Goal: Task Accomplishment & Management: Use online tool/utility

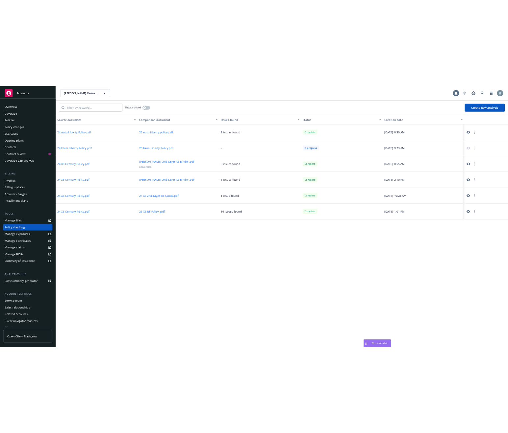
scroll to position [6, 0]
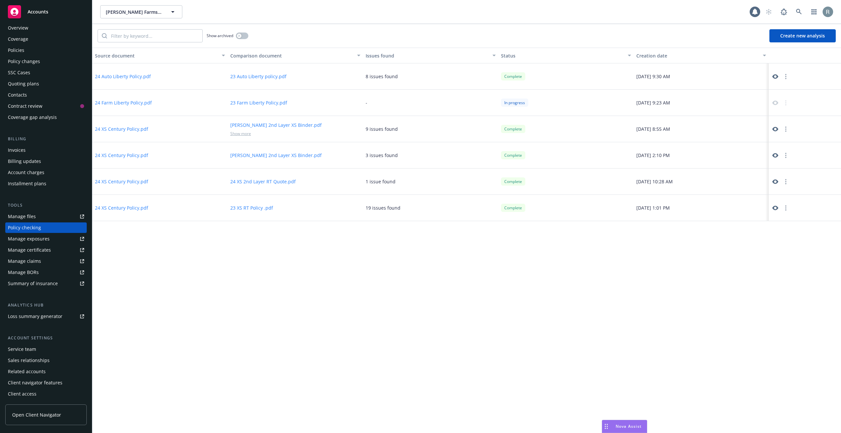
click at [563, 267] on div "Source document Comparison document Issues found Status Creation date 24 Auto L…" at bounding box center [466, 241] width 749 height 386
click at [481, 269] on div "Source document Comparison document Issues found Status Creation date 24 Auto L…" at bounding box center [466, 241] width 749 height 386
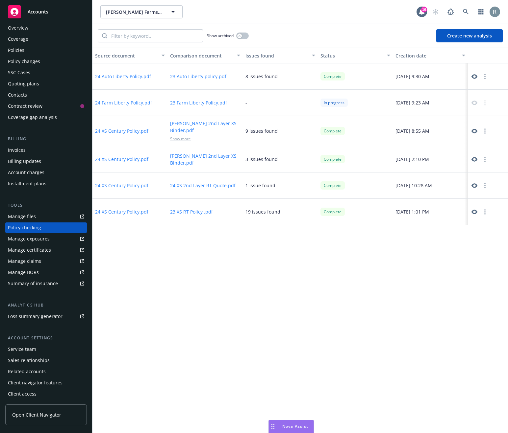
click at [417, 272] on div "Source document Comparison document Issues found Status Creation date 24 Auto L…" at bounding box center [299, 241] width 415 height 386
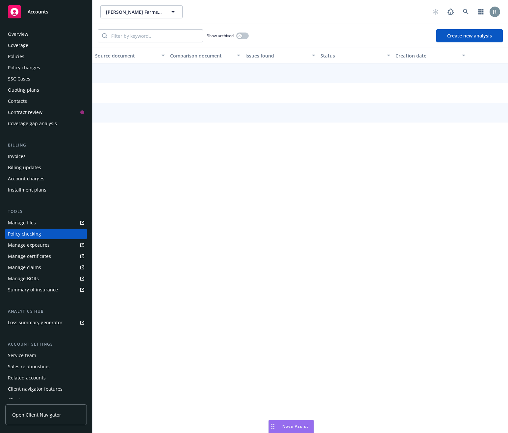
scroll to position [6, 0]
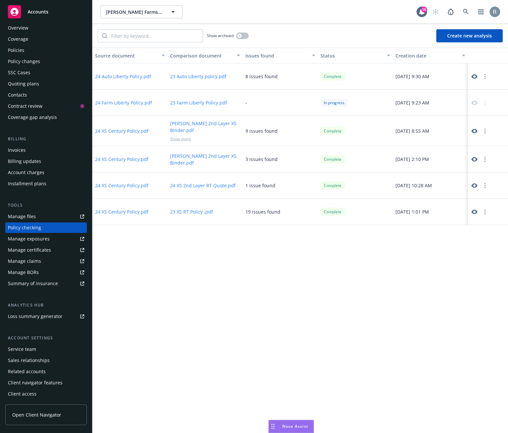
click at [370, 268] on div "Source document Comparison document Issues found Status Creation date 24 Auto L…" at bounding box center [299, 241] width 415 height 386
click at [476, 77] on icon at bounding box center [474, 76] width 6 height 5
click at [472, 130] on icon at bounding box center [474, 131] width 6 height 5
click at [476, 157] on icon at bounding box center [474, 159] width 6 height 5
click at [474, 183] on icon at bounding box center [474, 186] width 6 height 6
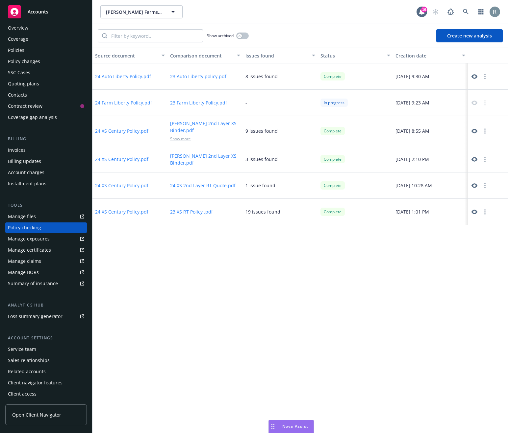
click at [472, 210] on icon at bounding box center [474, 212] width 6 height 5
click at [23, 29] on div "Overview" at bounding box center [18, 28] width 20 height 11
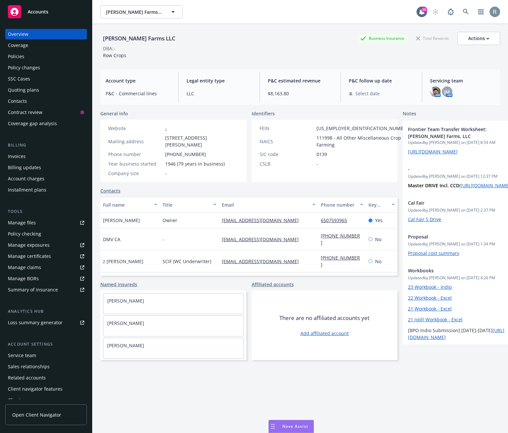
click at [28, 235] on div "Policy checking" at bounding box center [24, 234] width 33 height 11
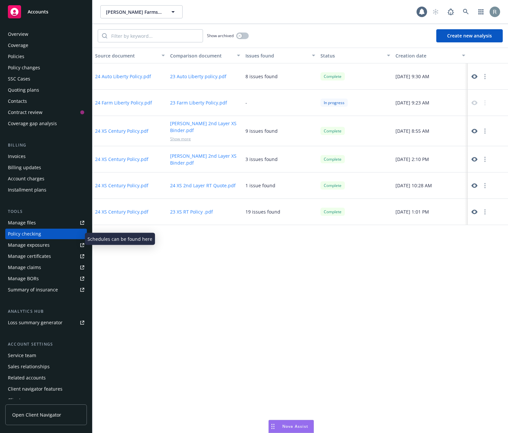
scroll to position [6, 0]
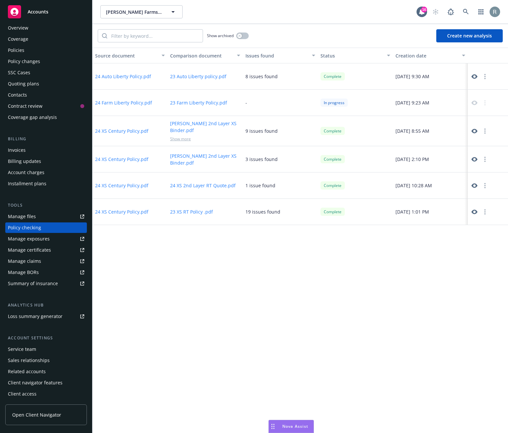
click at [270, 276] on div "Source document Comparison document Issues found Status Creation date 24 Auto L…" at bounding box center [299, 241] width 415 height 386
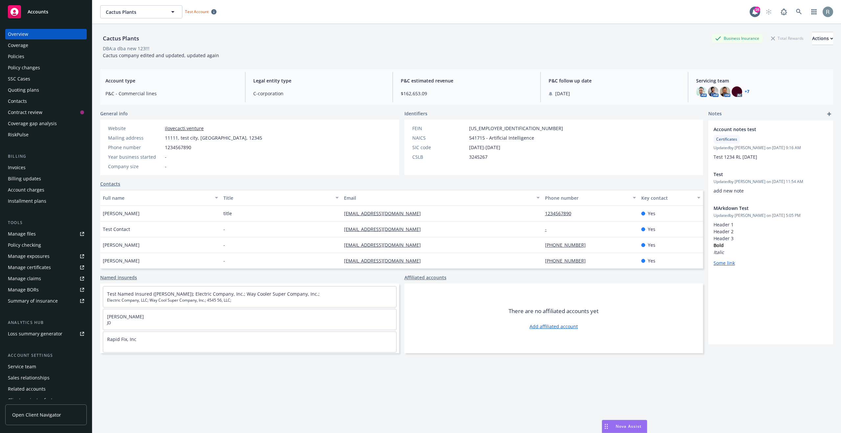
click at [34, 245] on div "Policy checking" at bounding box center [24, 245] width 33 height 11
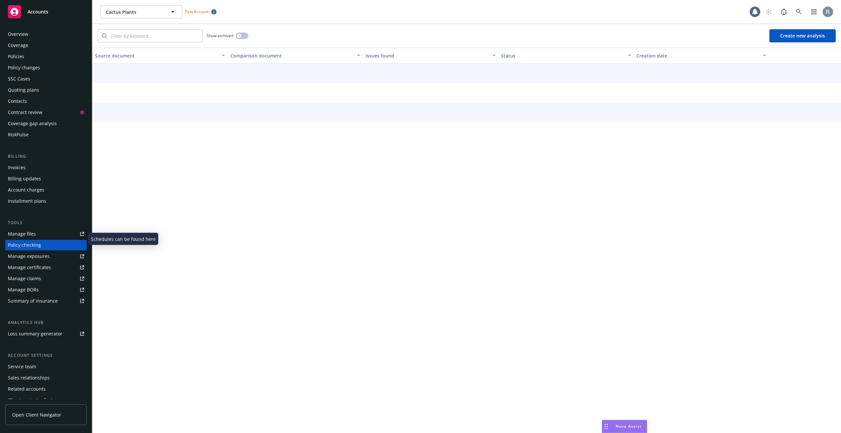
scroll to position [17, 0]
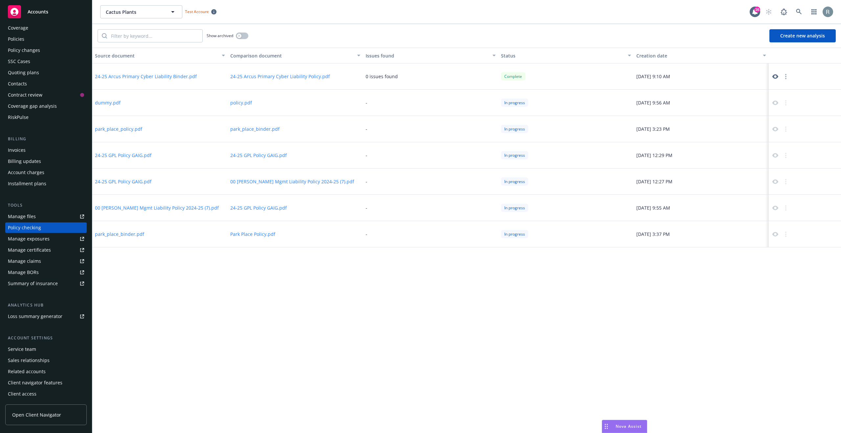
click at [773, 76] on icon at bounding box center [776, 77] width 6 height 6
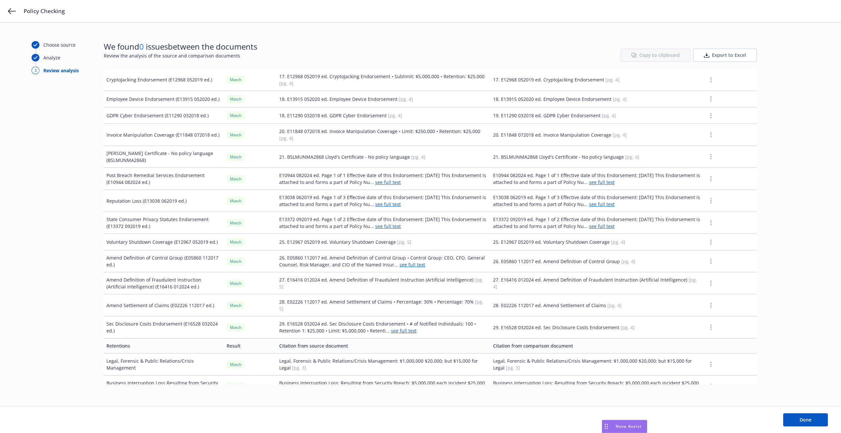
scroll to position [1357, 0]
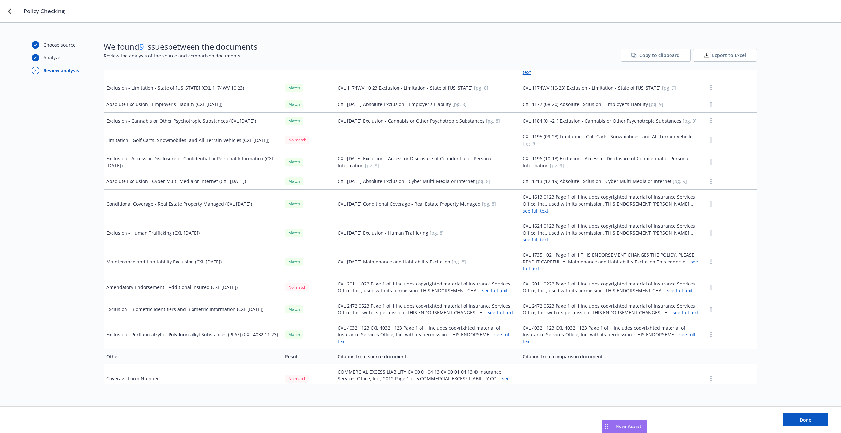
scroll to position [1094, 0]
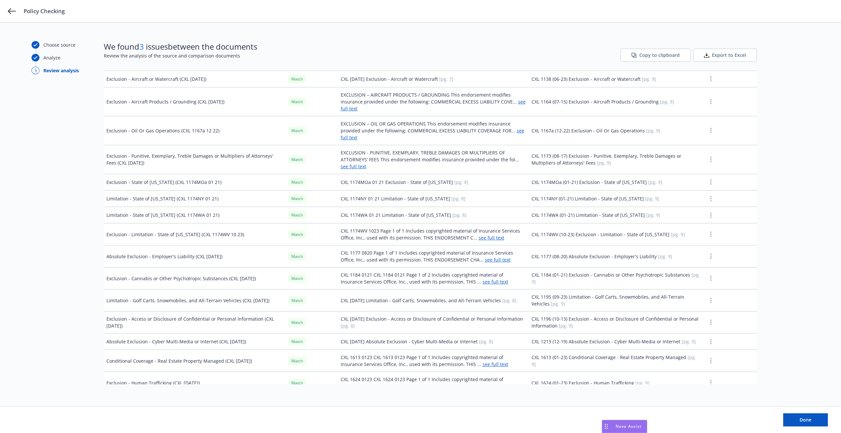
scroll to position [1216, 0]
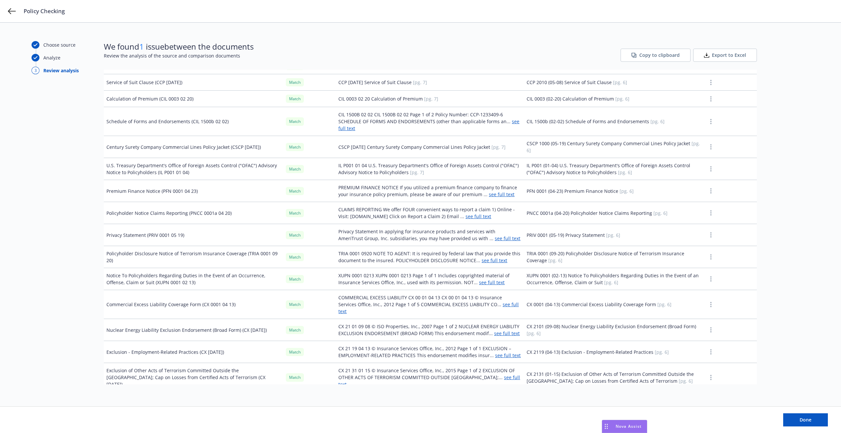
scroll to position [1173, 0]
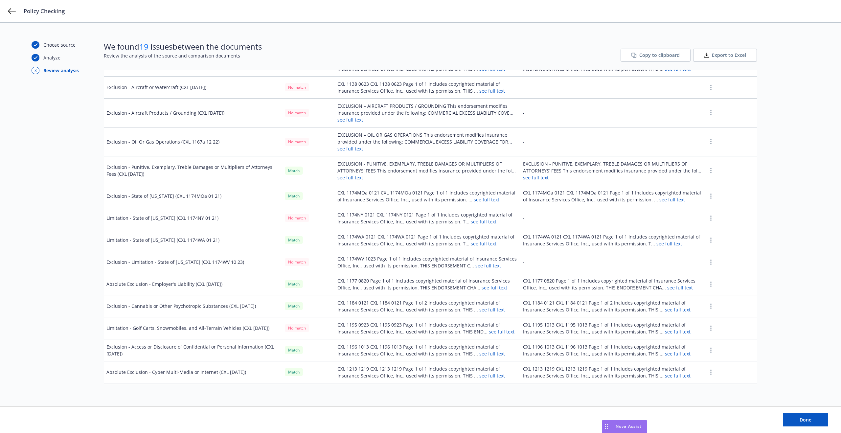
scroll to position [1206, 0]
